Goal: Task Accomplishment & Management: Use online tool/utility

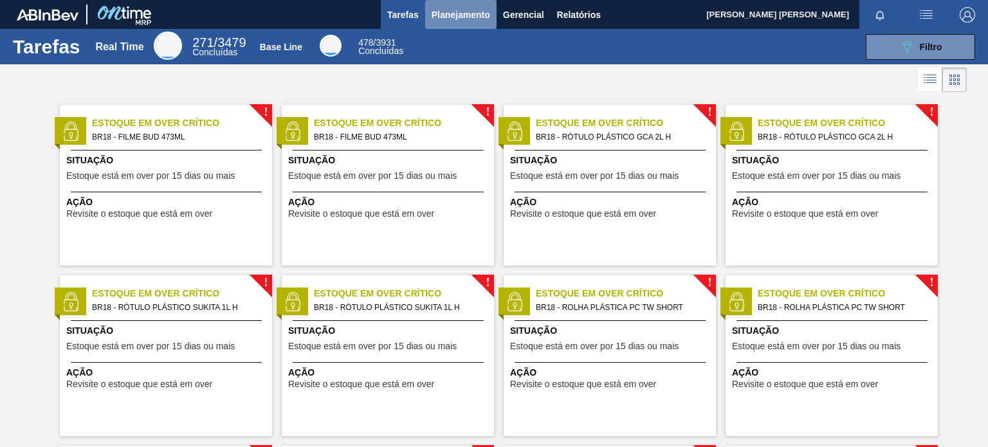
click at [473, 12] on span "Planejamento" at bounding box center [460, 14] width 59 height 15
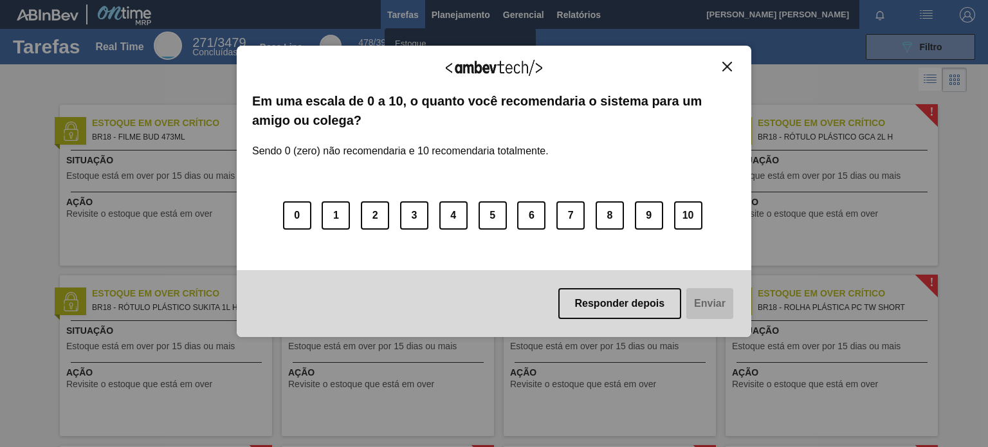
click at [731, 66] on img "Close" at bounding box center [727, 67] width 10 height 10
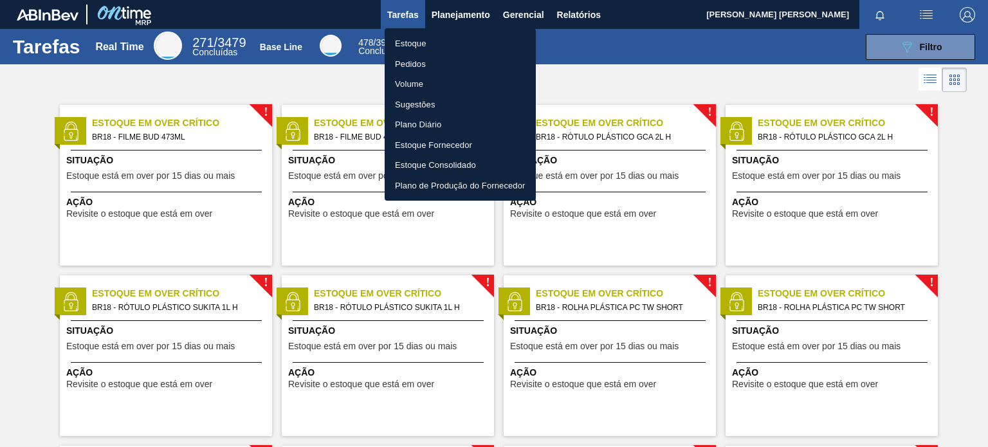
click at [420, 66] on li "Pedidos" at bounding box center [460, 64] width 151 height 21
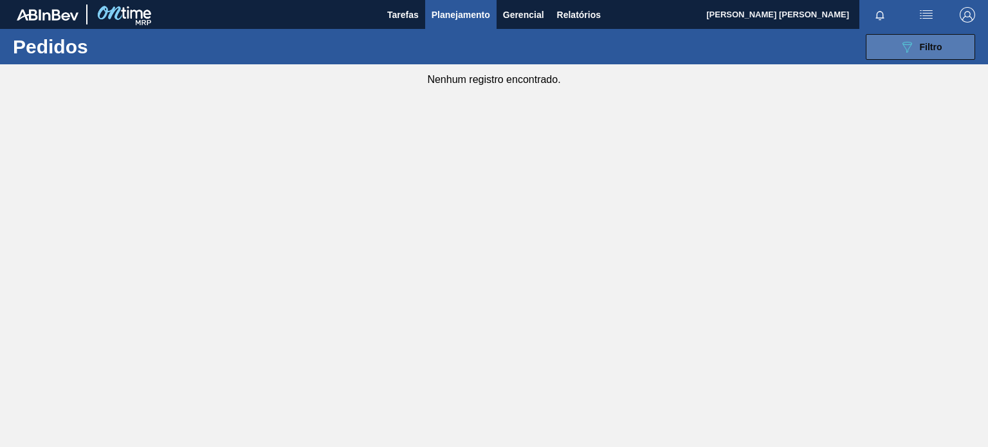
click at [957, 50] on button "089F7B8B-B2A5-4AFE-B5C0-19BA573D28AC Filtro" at bounding box center [920, 47] width 109 height 26
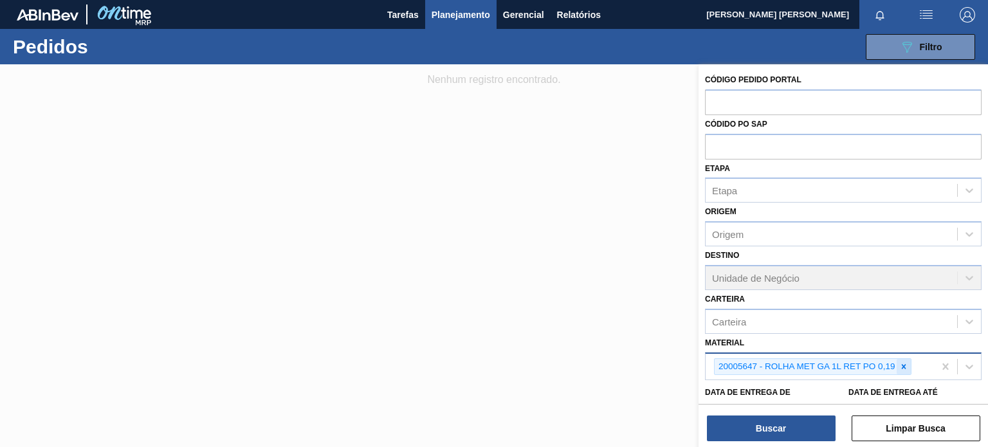
click at [901, 362] on icon at bounding box center [903, 366] width 9 height 9
paste input "30017752"
type input "30017752"
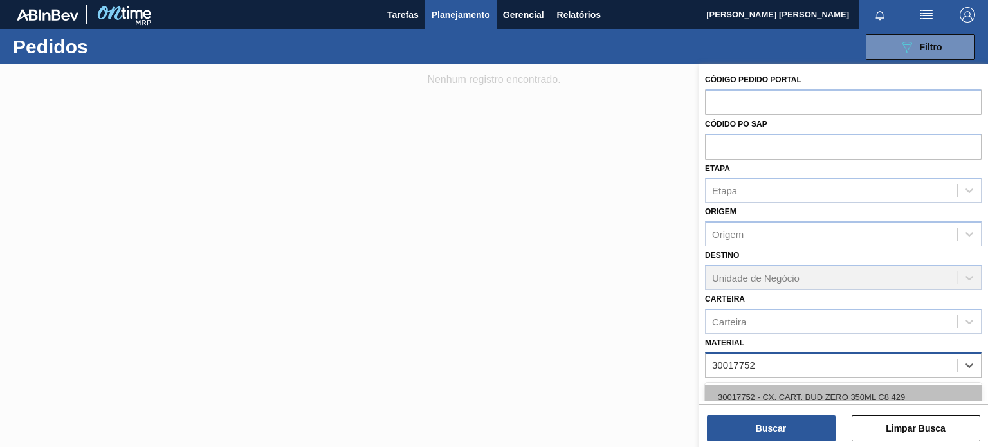
click at [896, 391] on div "30017752 - CX. CART. BUD ZERO 350ML C8 429" at bounding box center [843, 397] width 277 height 24
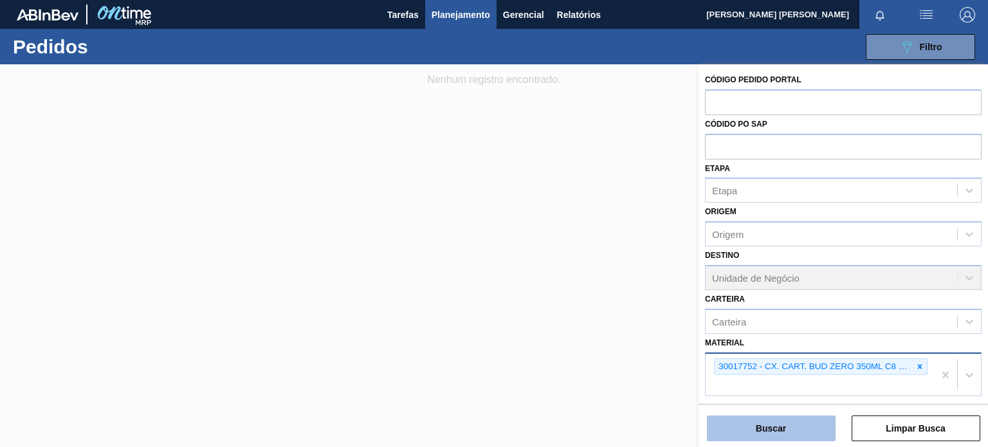
click at [808, 433] on button "Buscar" at bounding box center [771, 428] width 129 height 26
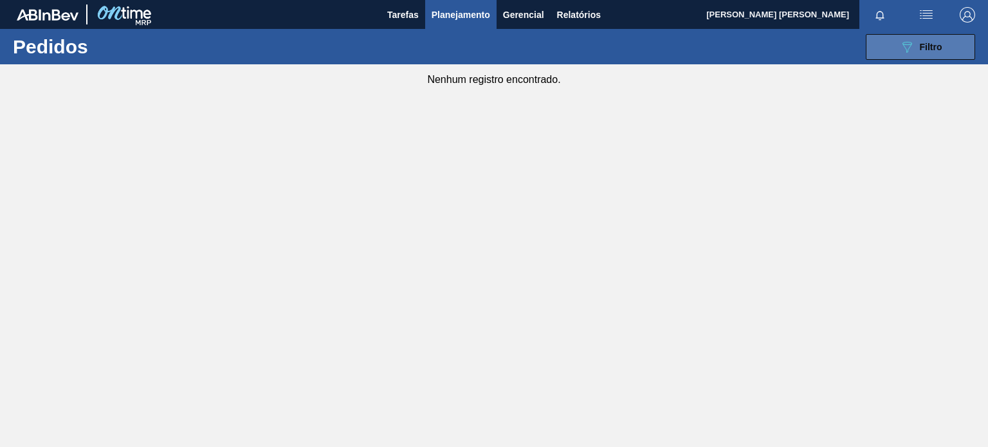
click at [910, 49] on icon "089F7B8B-B2A5-4AFE-B5C0-19BA573D28AC" at bounding box center [906, 46] width 15 height 15
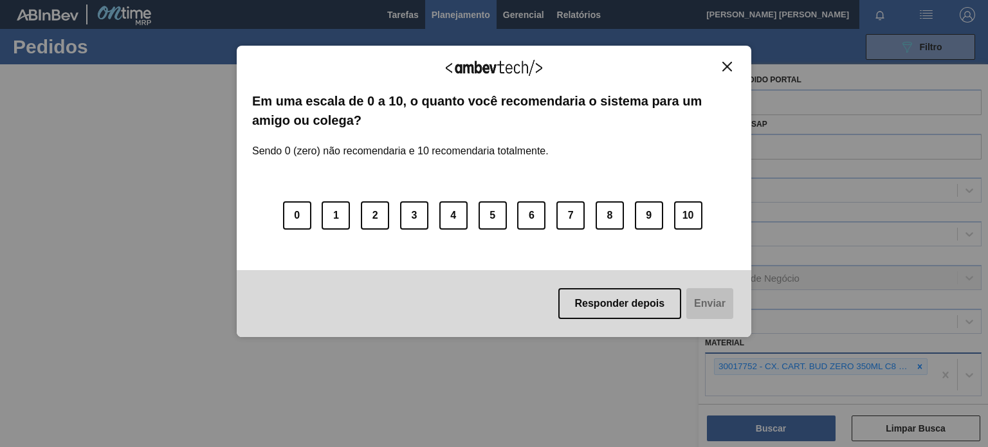
click at [720, 66] on button "Close" at bounding box center [726, 66] width 17 height 11
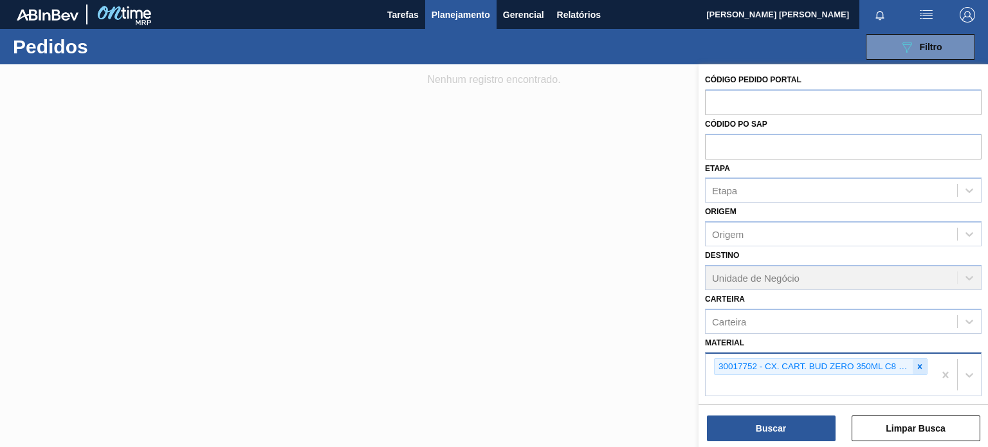
click at [916, 363] on icon at bounding box center [919, 366] width 9 height 9
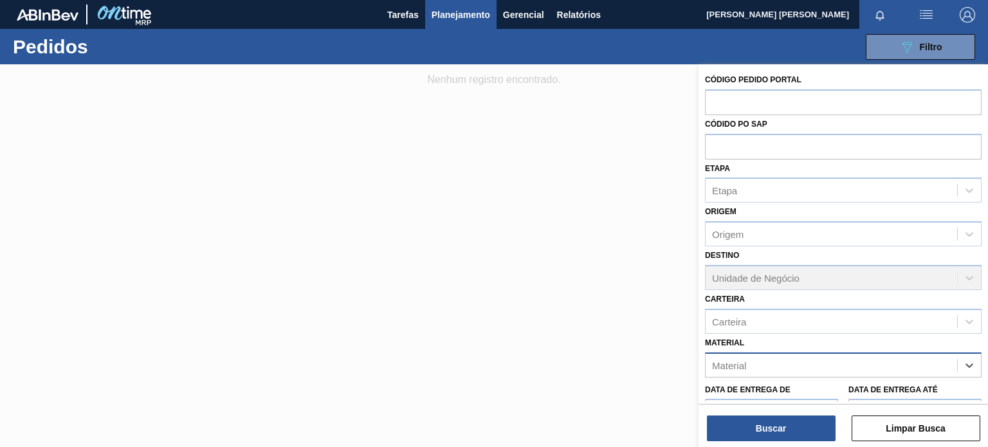
click at [905, 367] on div "Material" at bounding box center [830, 365] width 251 height 19
click at [903, 362] on div "Material" at bounding box center [830, 365] width 251 height 19
type input "20005647"
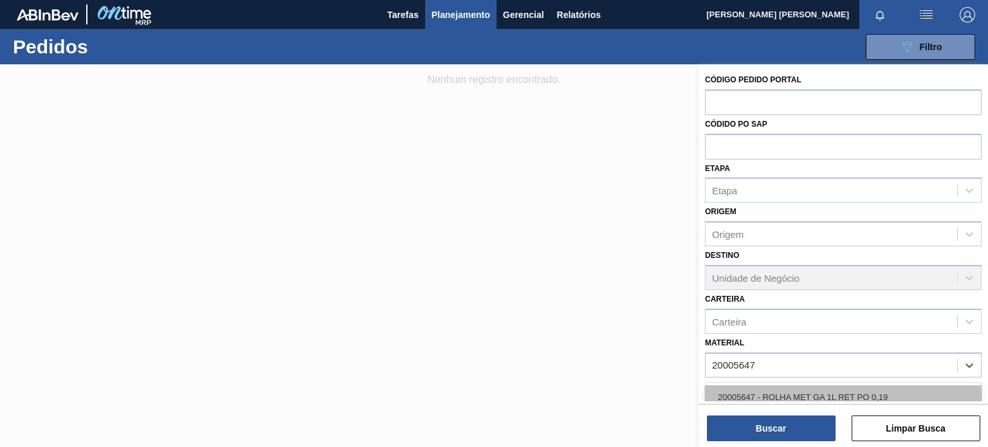
click at [905, 395] on div "20005647 - ROLHA MET GA 1L RET PO 0,19" at bounding box center [843, 397] width 277 height 24
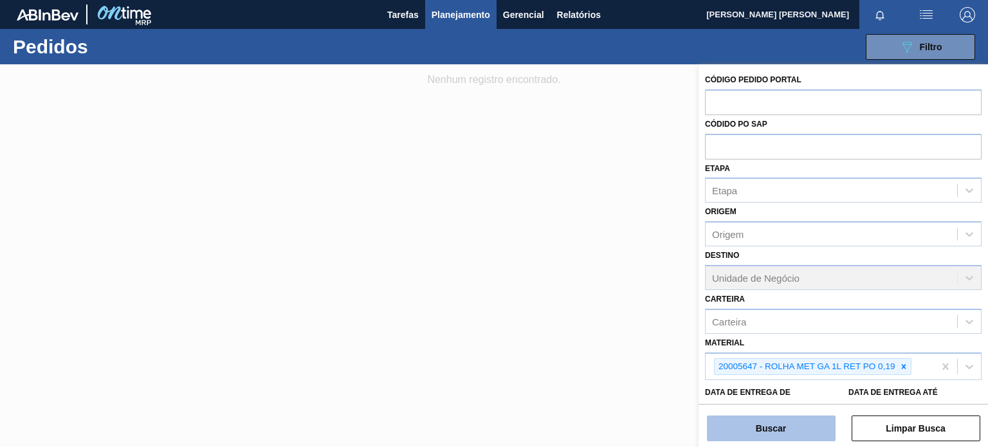
click at [799, 433] on button "Buscar" at bounding box center [771, 428] width 129 height 26
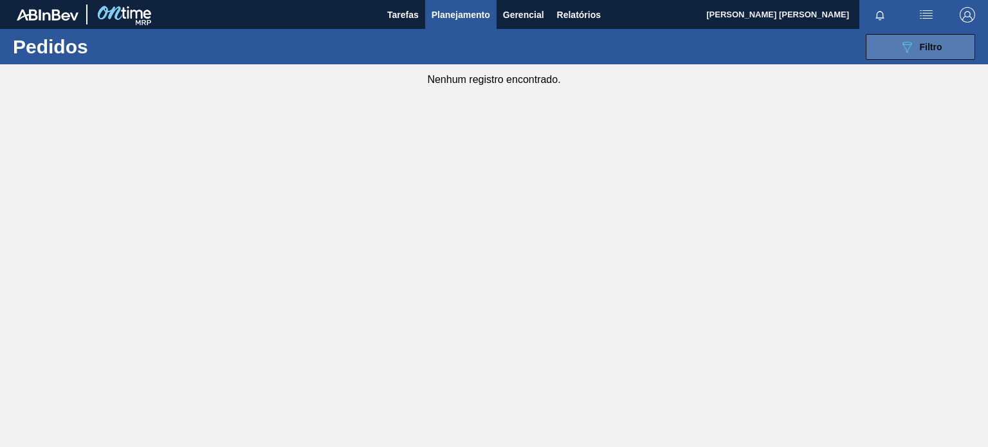
click at [893, 49] on button "089F7B8B-B2A5-4AFE-B5C0-19BA573D28AC Filtro" at bounding box center [920, 47] width 109 height 26
